Goal: Find contact information: Find contact information

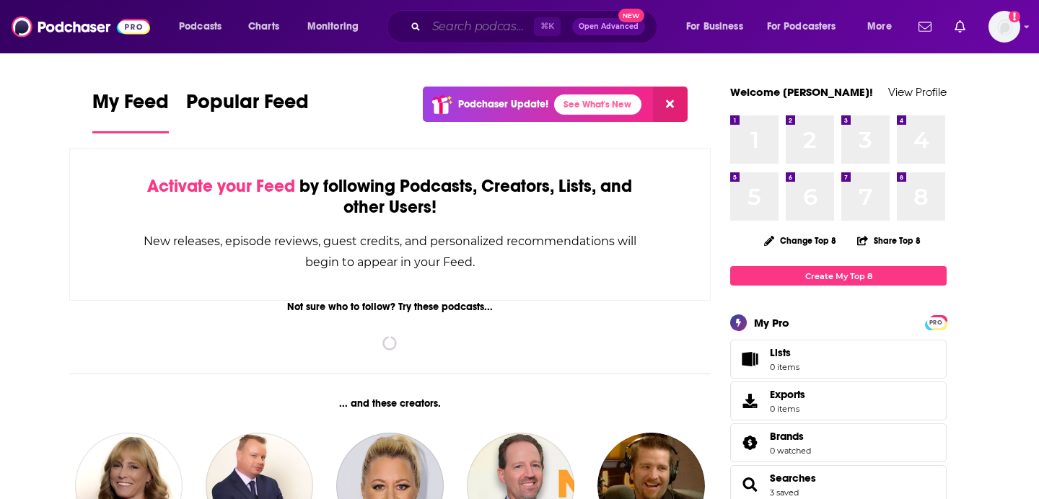
click at [467, 27] on input "Search podcasts, credits, & more..." at bounding box center [479, 26] width 107 height 23
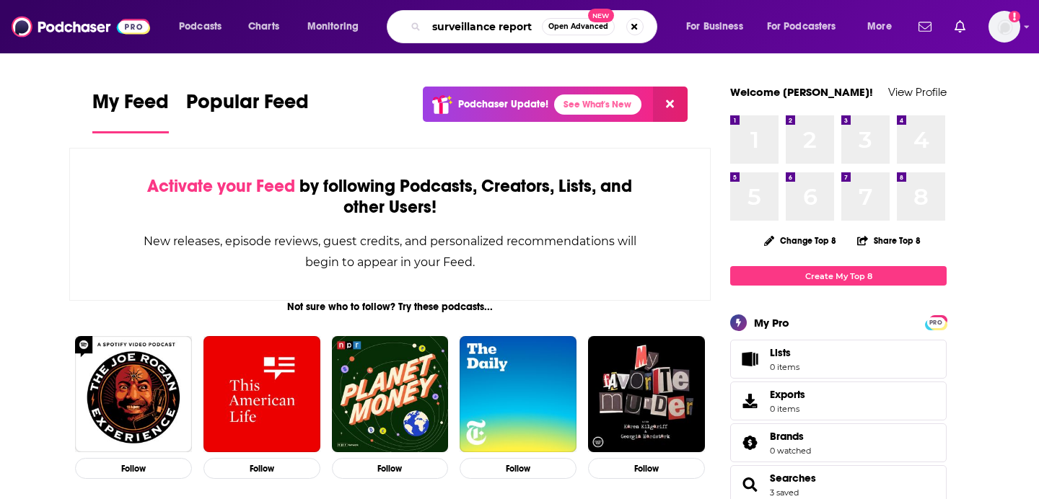
type input "surveillance report"
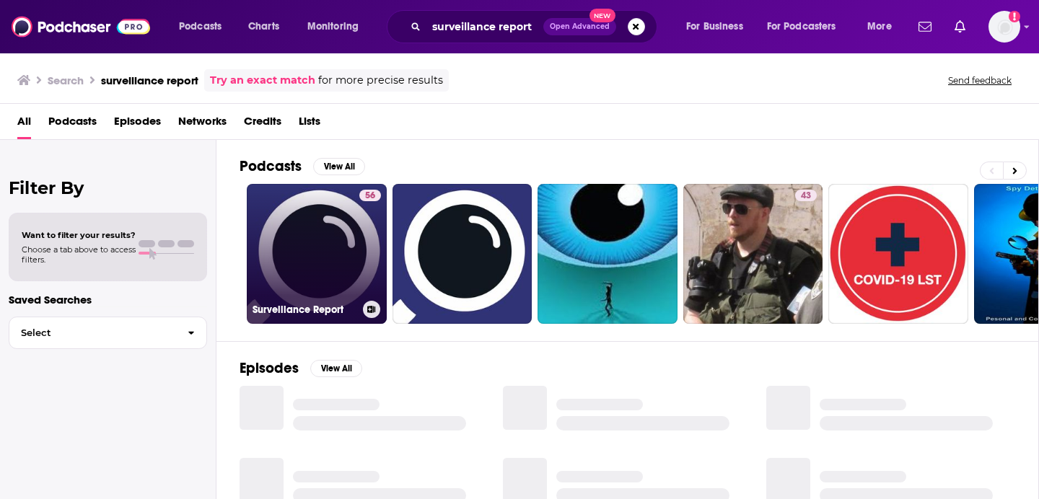
click at [330, 233] on link "56 Surveillance Report" at bounding box center [317, 254] width 140 height 140
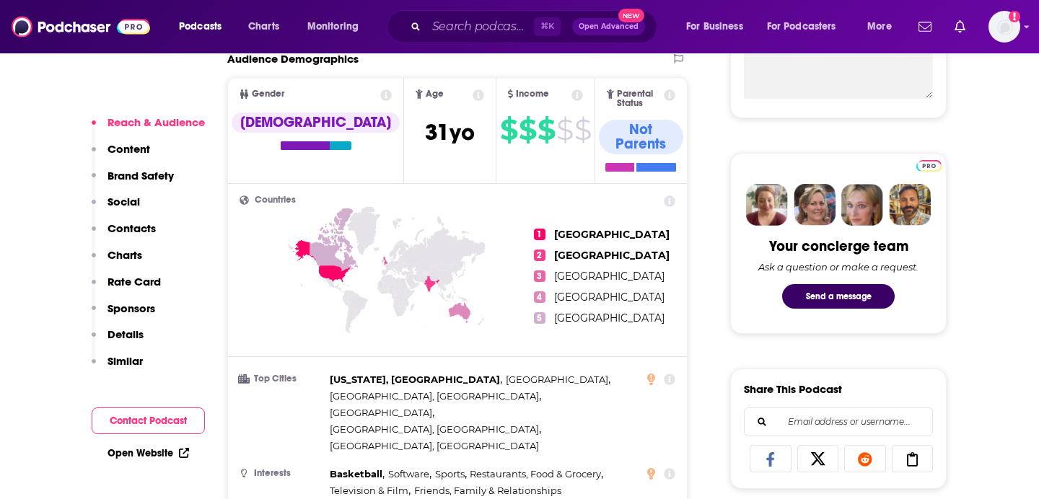
click at [151, 228] on p "Contacts" at bounding box center [131, 228] width 48 height 14
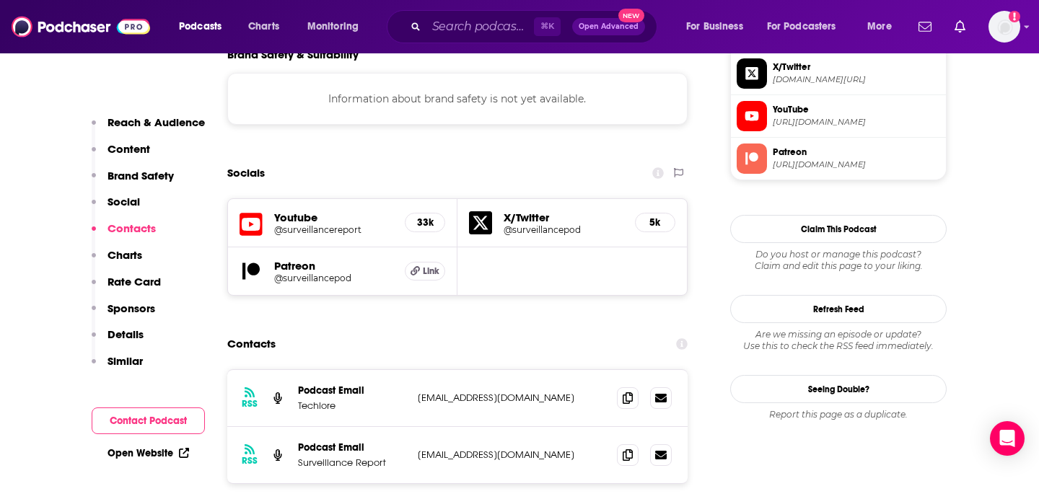
scroll to position [1387, 0]
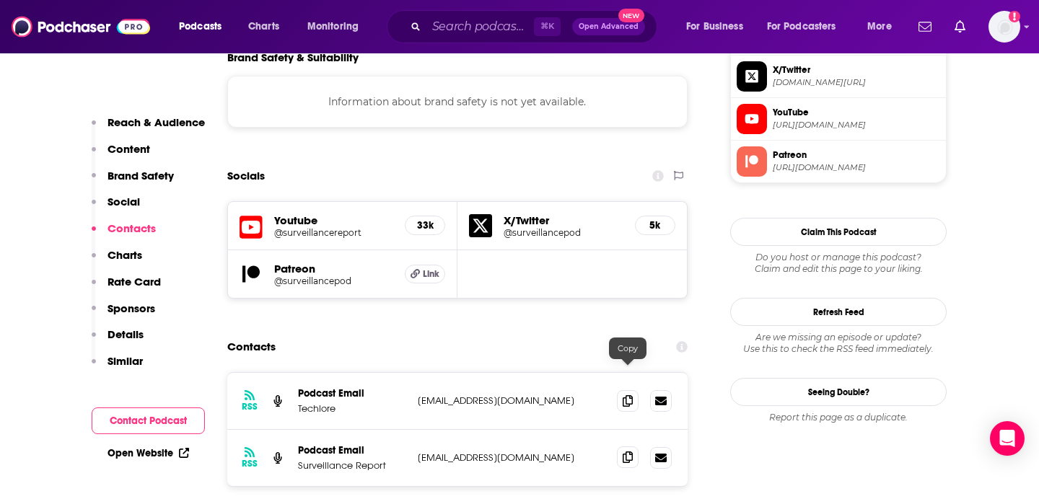
click at [630, 452] on icon at bounding box center [628, 458] width 10 height 12
